Goal: Task Accomplishment & Management: Use online tool/utility

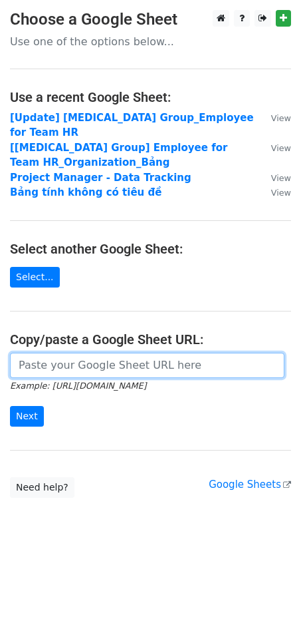
click at [74, 353] on input "url" at bounding box center [147, 365] width 275 height 25
paste input "[URL][DOMAIN_NAME]"
type input "[URL][DOMAIN_NAME]"
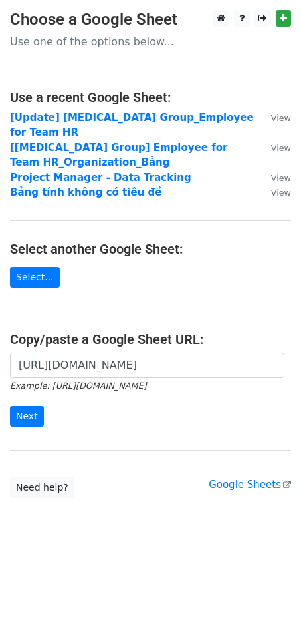
scroll to position [0, 0]
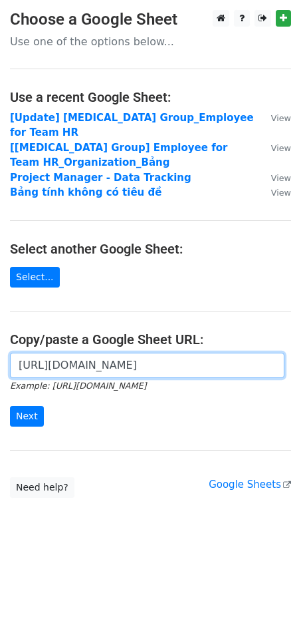
click at [90, 356] on input "[URL][DOMAIN_NAME]" at bounding box center [147, 365] width 275 height 25
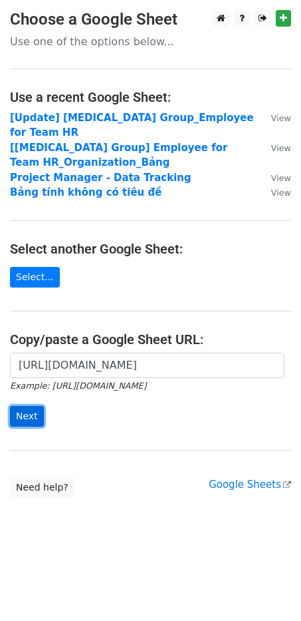
click at [31, 406] on input "Next" at bounding box center [27, 416] width 34 height 21
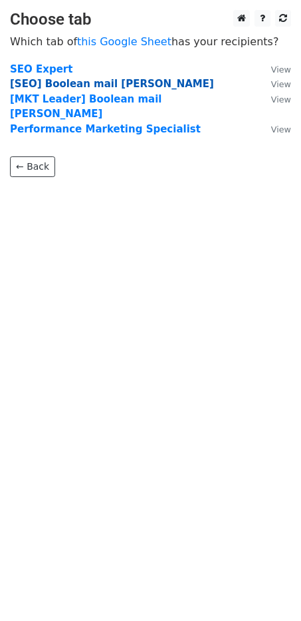
click at [63, 85] on strong "[SEO] Boolean mail [PERSON_NAME]" at bounding box center [112, 84] width 204 height 12
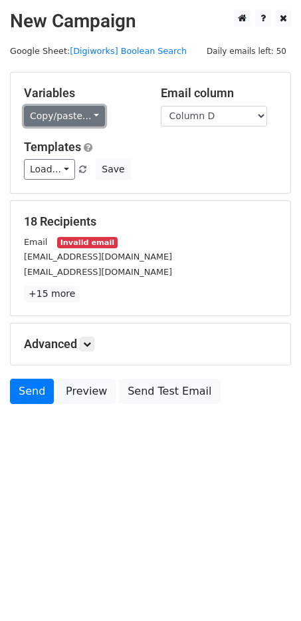
click at [77, 122] on link "Copy/paste..." at bounding box center [64, 116] width 81 height 21
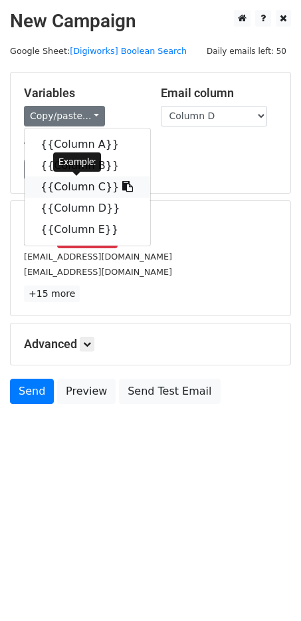
click at [74, 184] on link "{{Column C}}" at bounding box center [88, 186] width 126 height 21
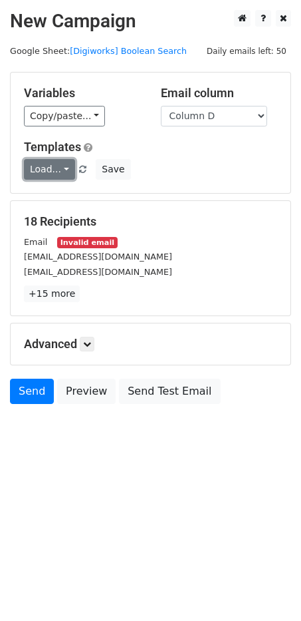
click at [61, 174] on link "Load..." at bounding box center [49, 169] width 51 height 21
click at [213, 149] on h5 "Templates" at bounding box center [151, 147] width 254 height 15
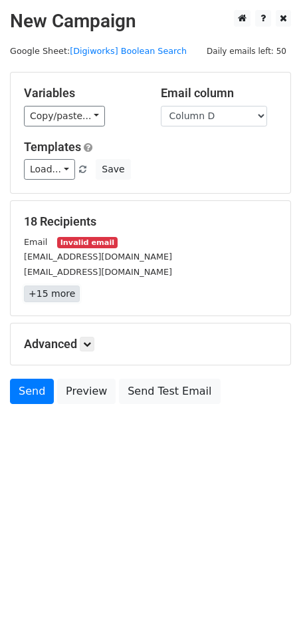
click at [45, 293] on link "+15 more" at bounding box center [52, 294] width 56 height 17
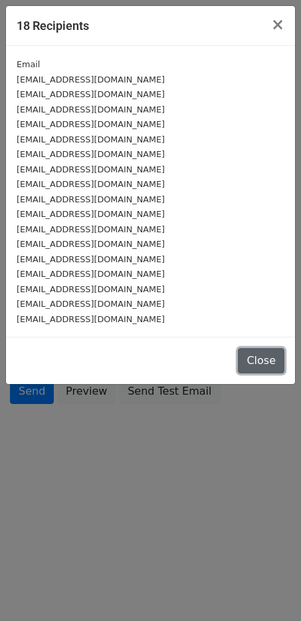
click at [266, 361] on button "Close" at bounding box center [261, 360] width 47 height 25
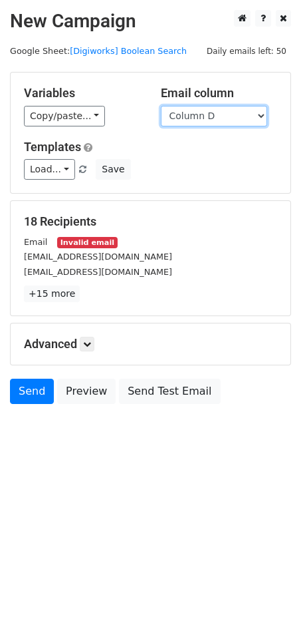
click at [226, 106] on select "Column A Column B Column C Column D Column E" at bounding box center [214, 116] width 106 height 21
click at [126, 149] on h5 "Templates" at bounding box center [151, 147] width 254 height 15
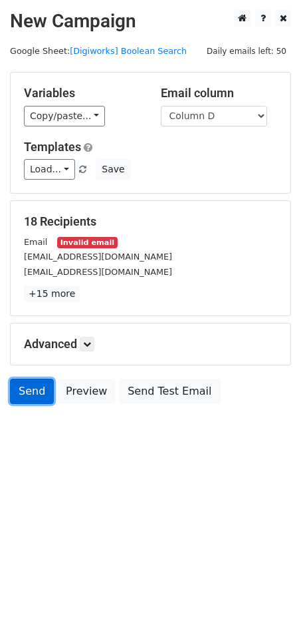
click at [40, 389] on link "Send" at bounding box center [32, 391] width 44 height 25
